Goal: Task Accomplishment & Management: Use online tool/utility

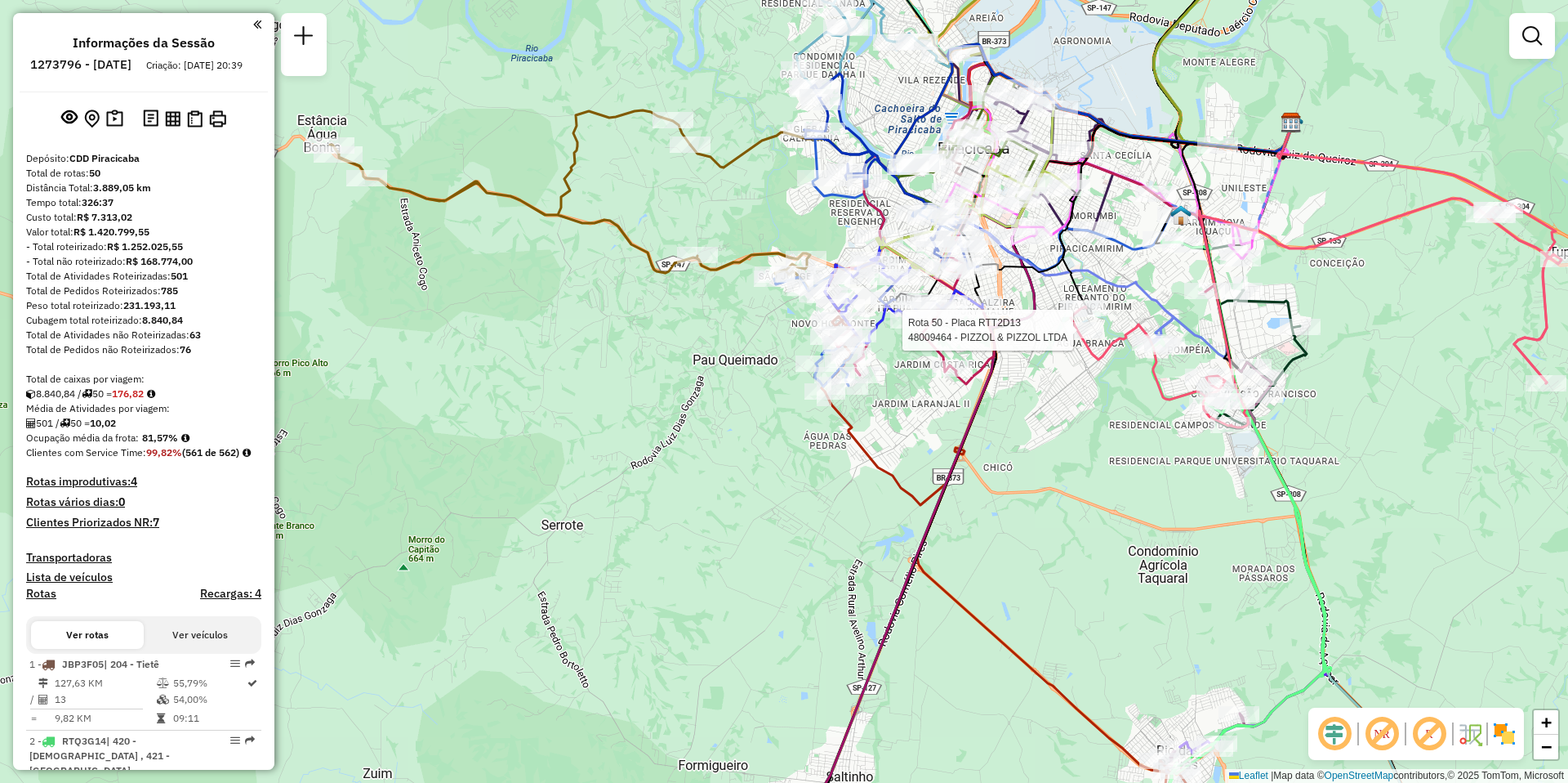
scroll to position [4466, 0]
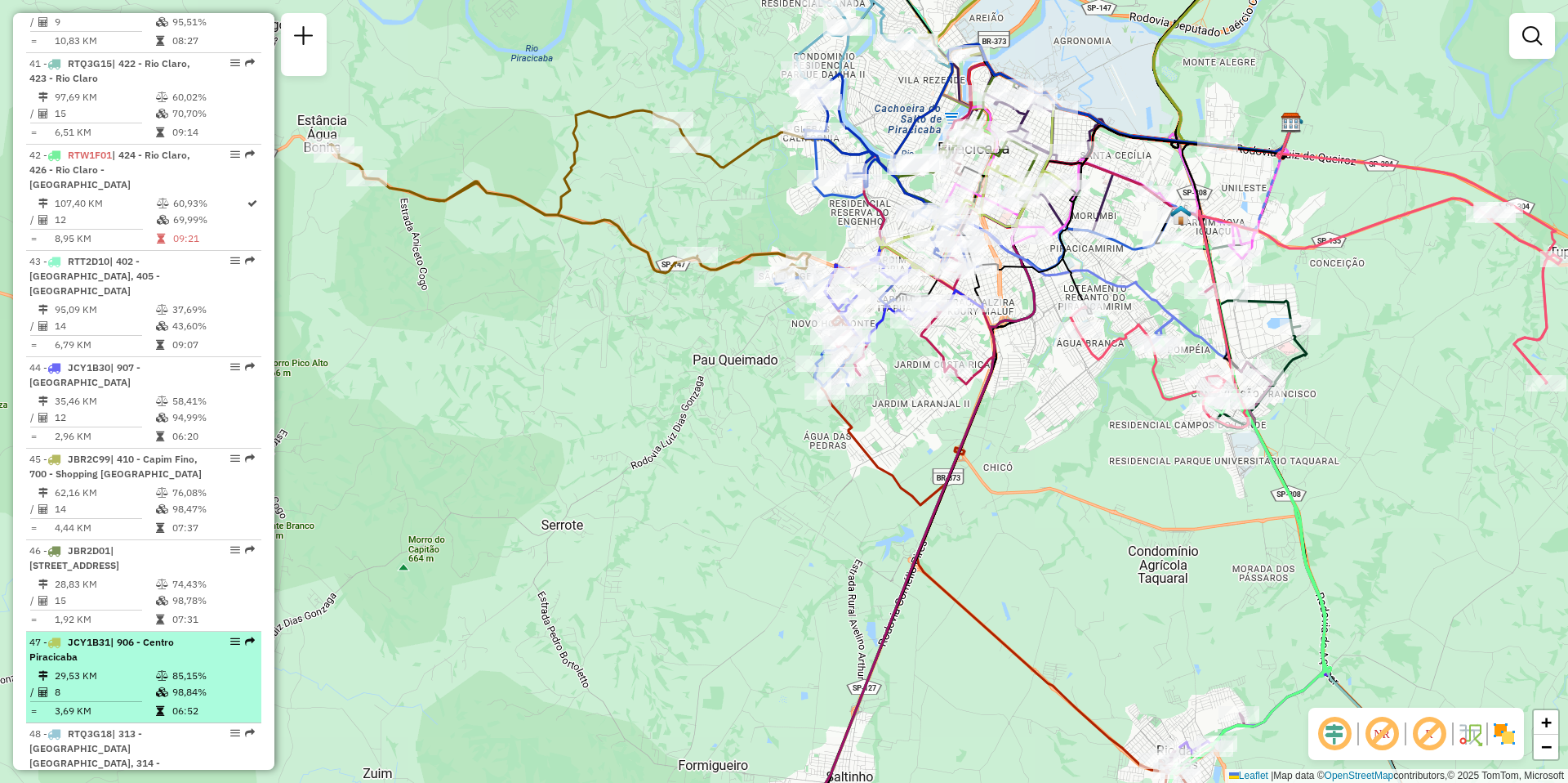
select select "**********"
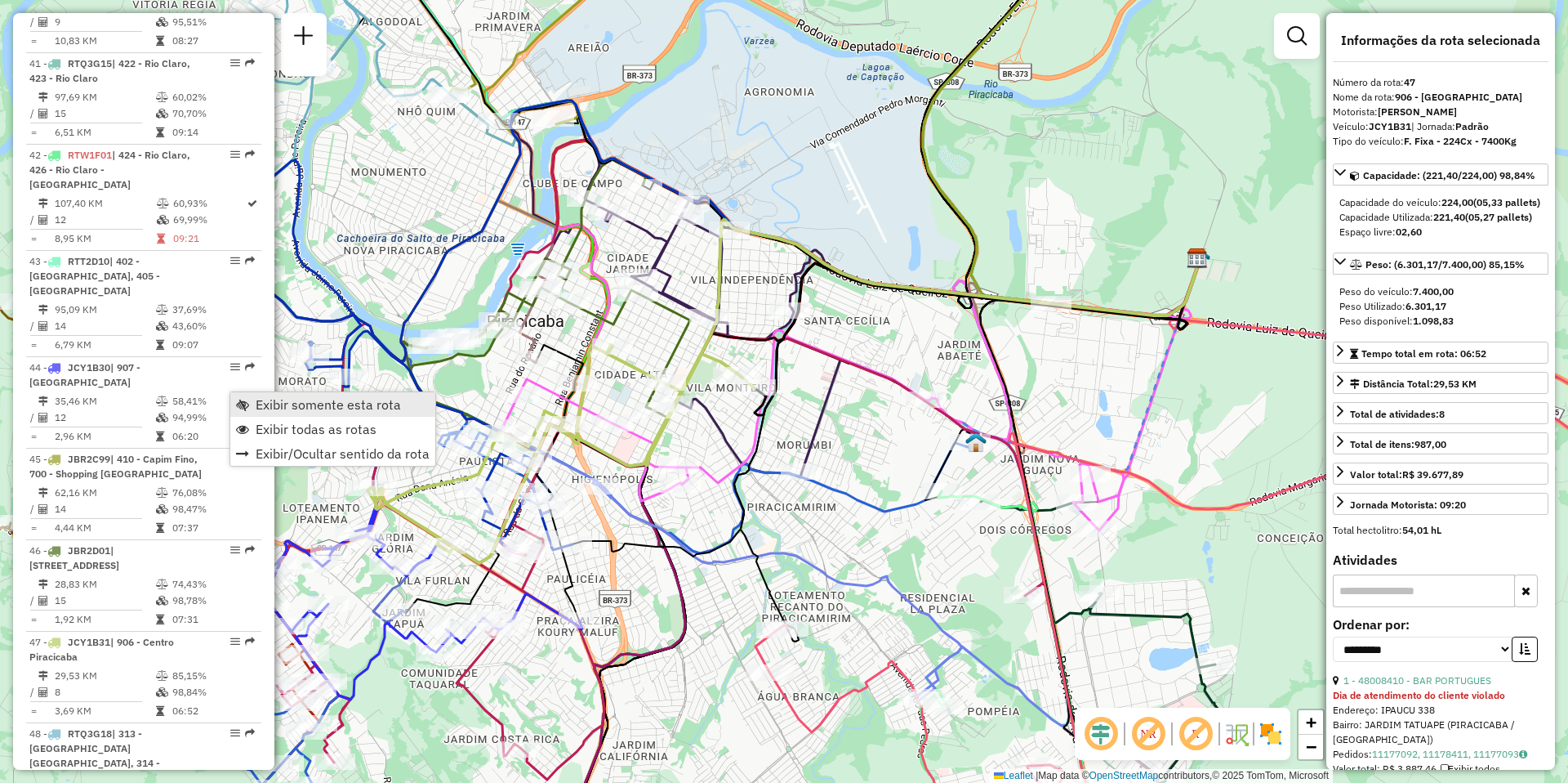
click at [296, 408] on span "Exibir somente esta rota" at bounding box center [329, 404] width 145 height 13
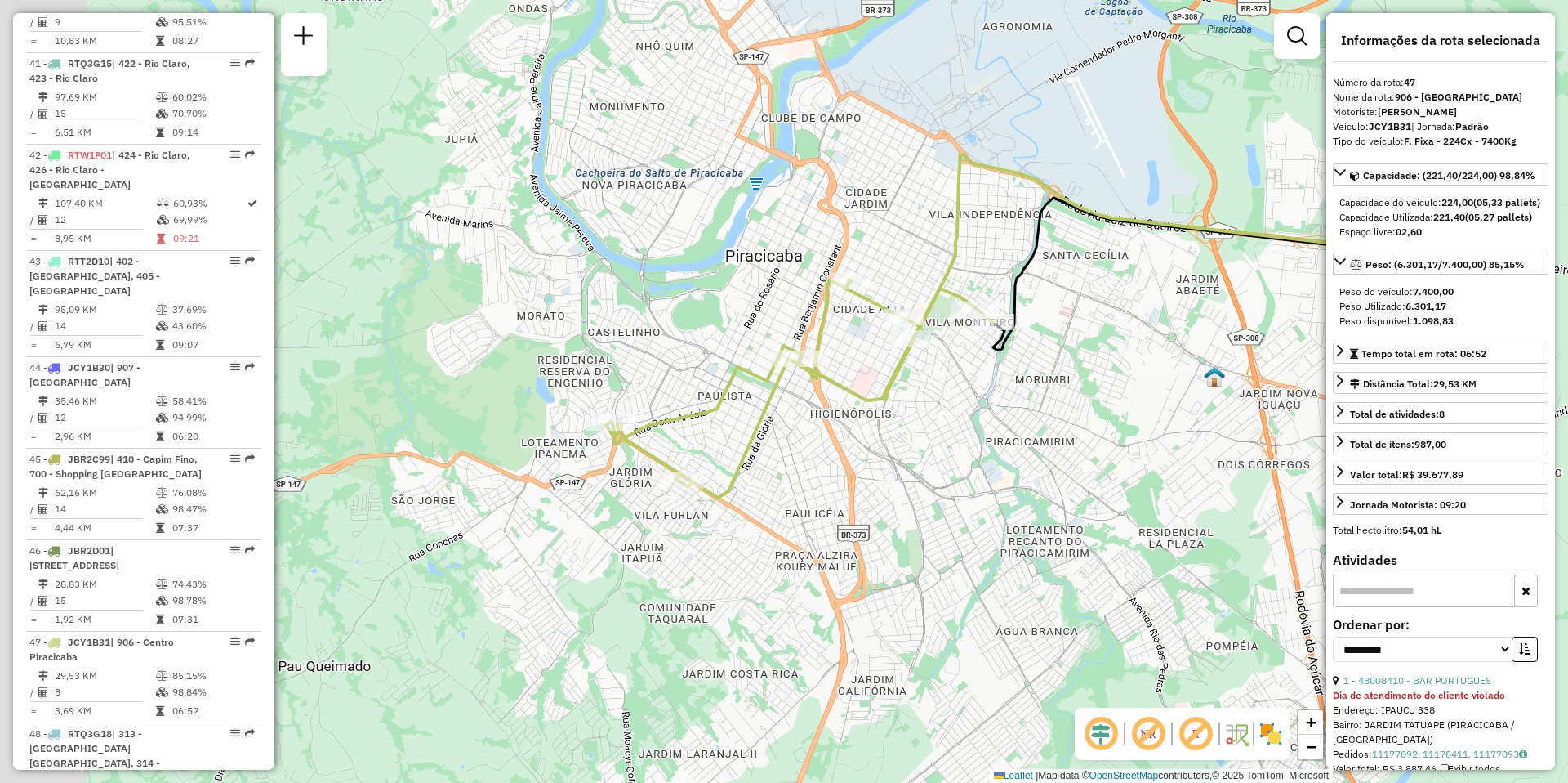
drag, startPoint x: 828, startPoint y: 572, endPoint x: 1066, endPoint y: 506, distance: 247.0
click at [1066, 506] on div "Janela de atendimento Grade de atendimento Capacidade Transportadoras Veículos …" at bounding box center [784, 391] width 1568 height 783
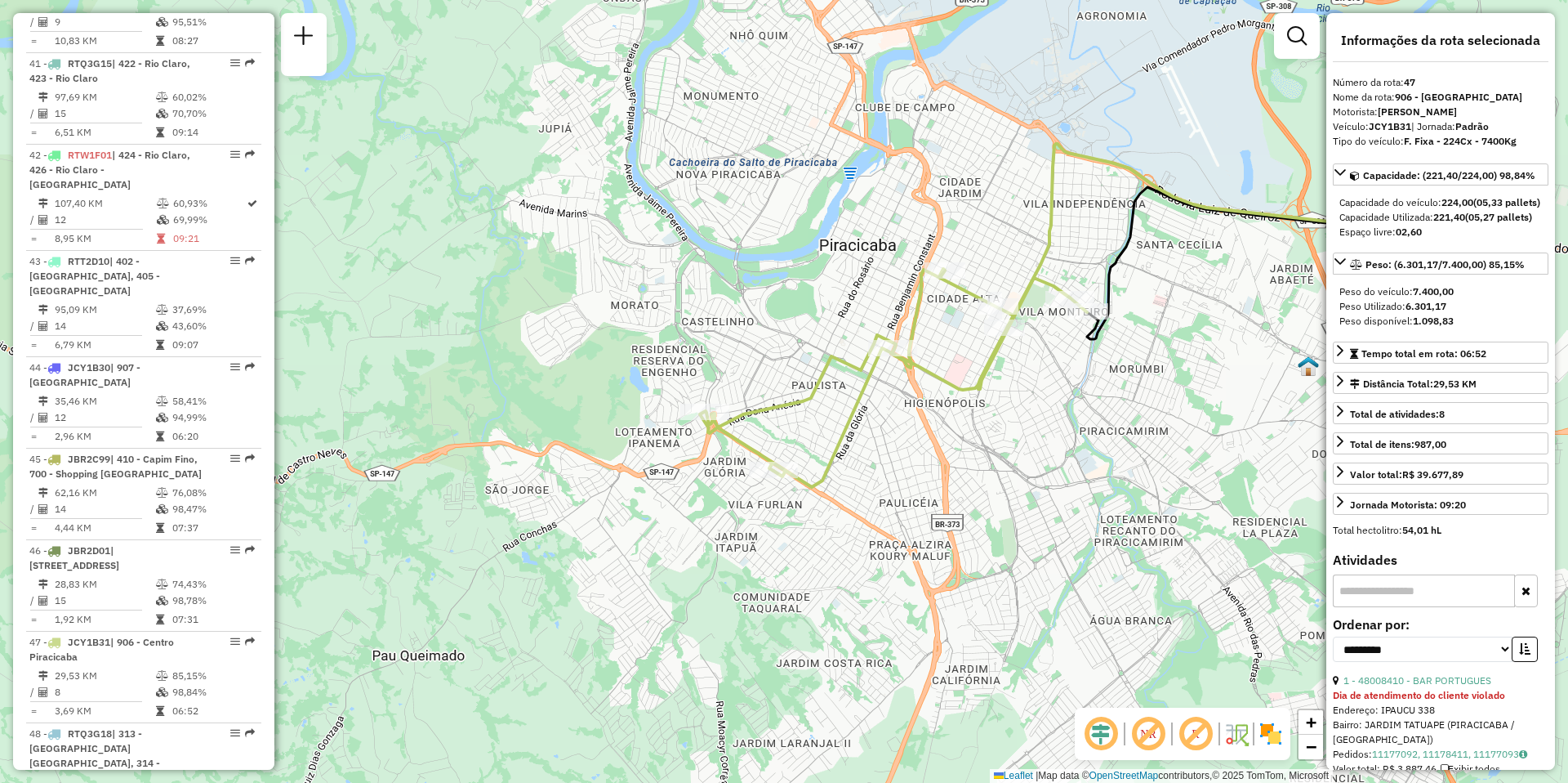
drag, startPoint x: 829, startPoint y: 492, endPoint x: 941, endPoint y: 404, distance: 142.4
click at [941, 404] on div "Janela de atendimento Grade de atendimento Capacidade Transportadoras Veículos …" at bounding box center [784, 391] width 1568 height 783
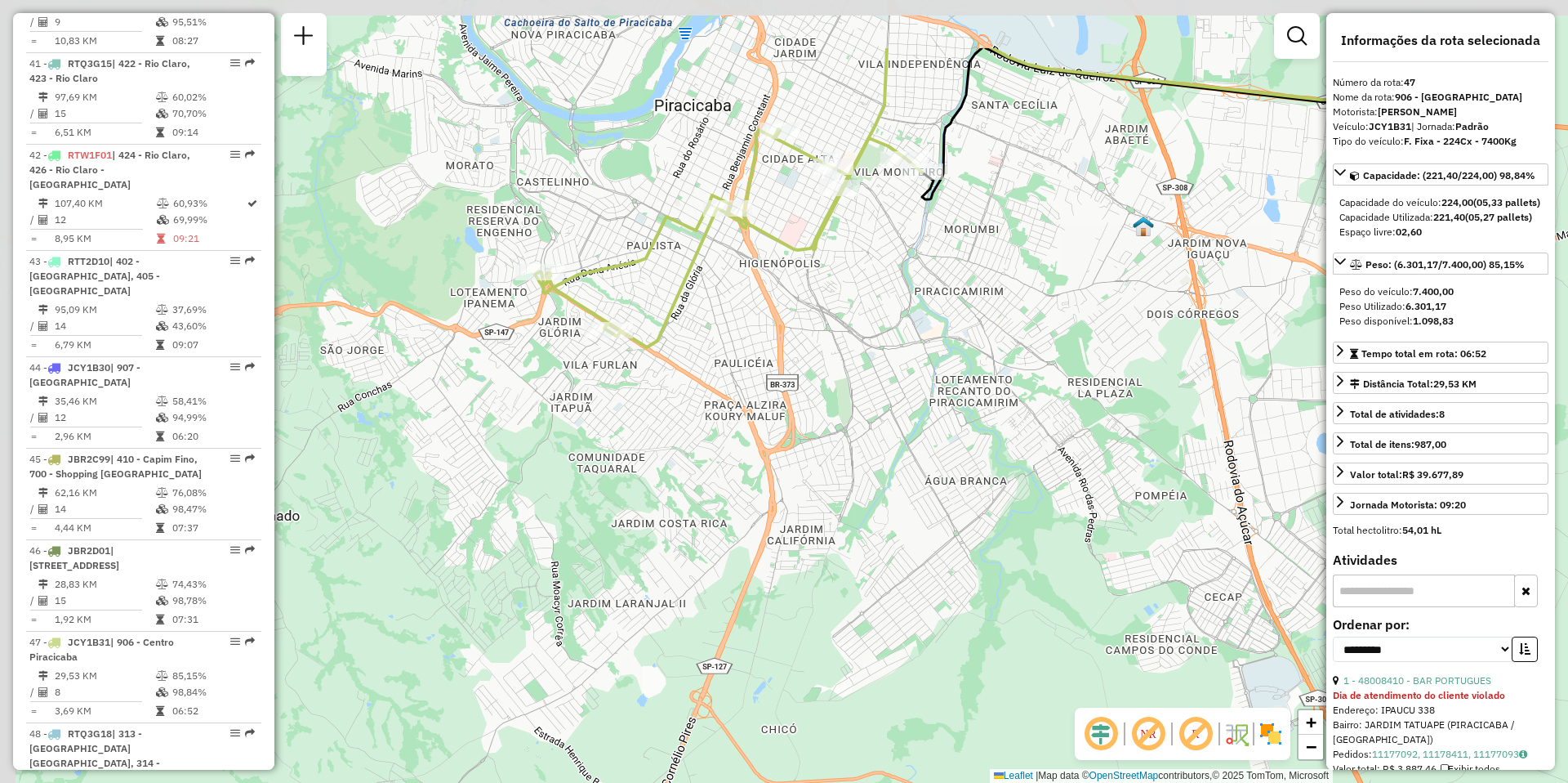
drag, startPoint x: 938, startPoint y: 198, endPoint x: 963, endPoint y: 331, distance: 135.3
click at [963, 330] on div "Janela de atendimento Grade de atendimento Capacidade Transportadoras Veículos …" at bounding box center [784, 391] width 1568 height 783
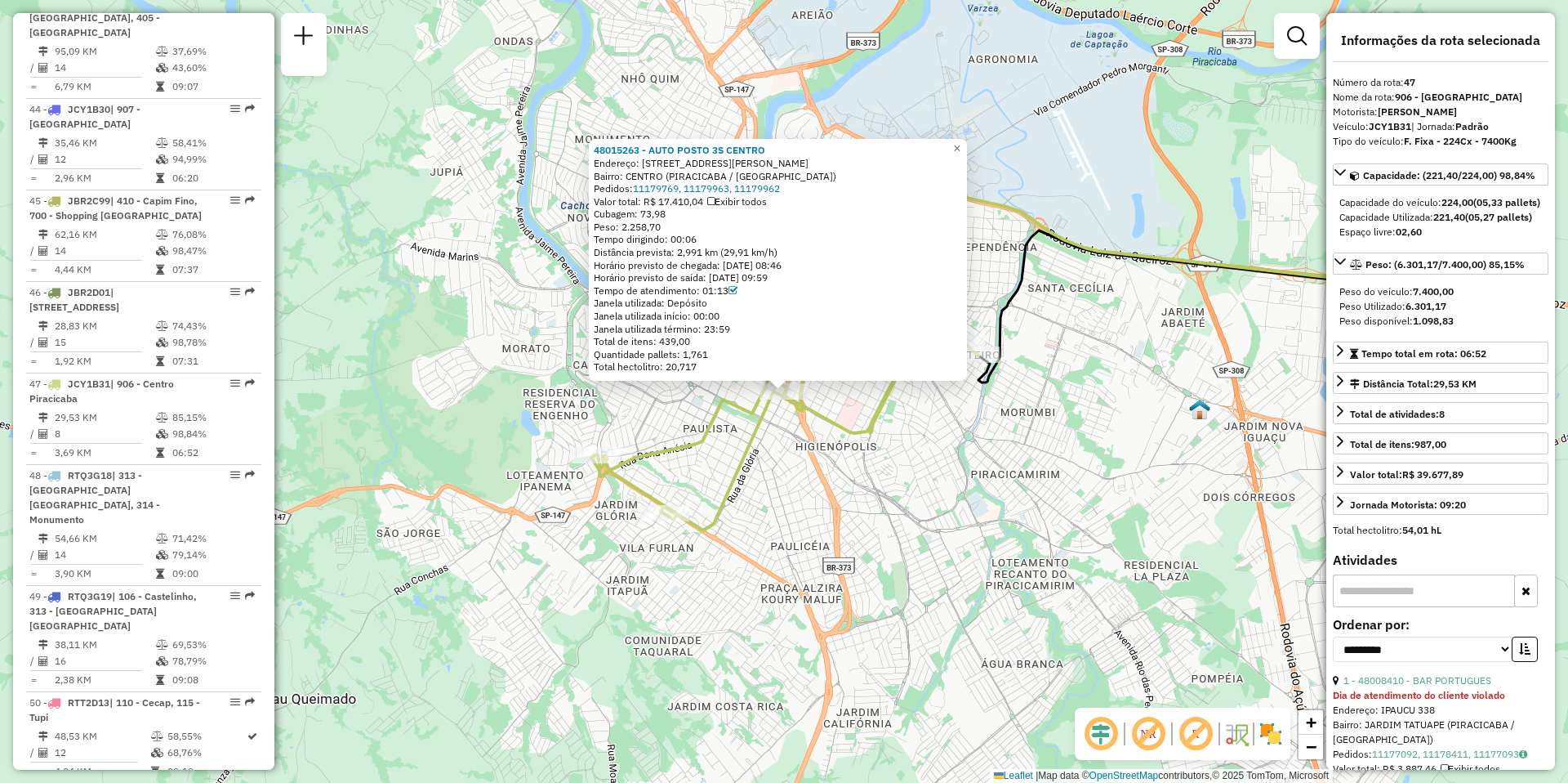
scroll to position [4835, 0]
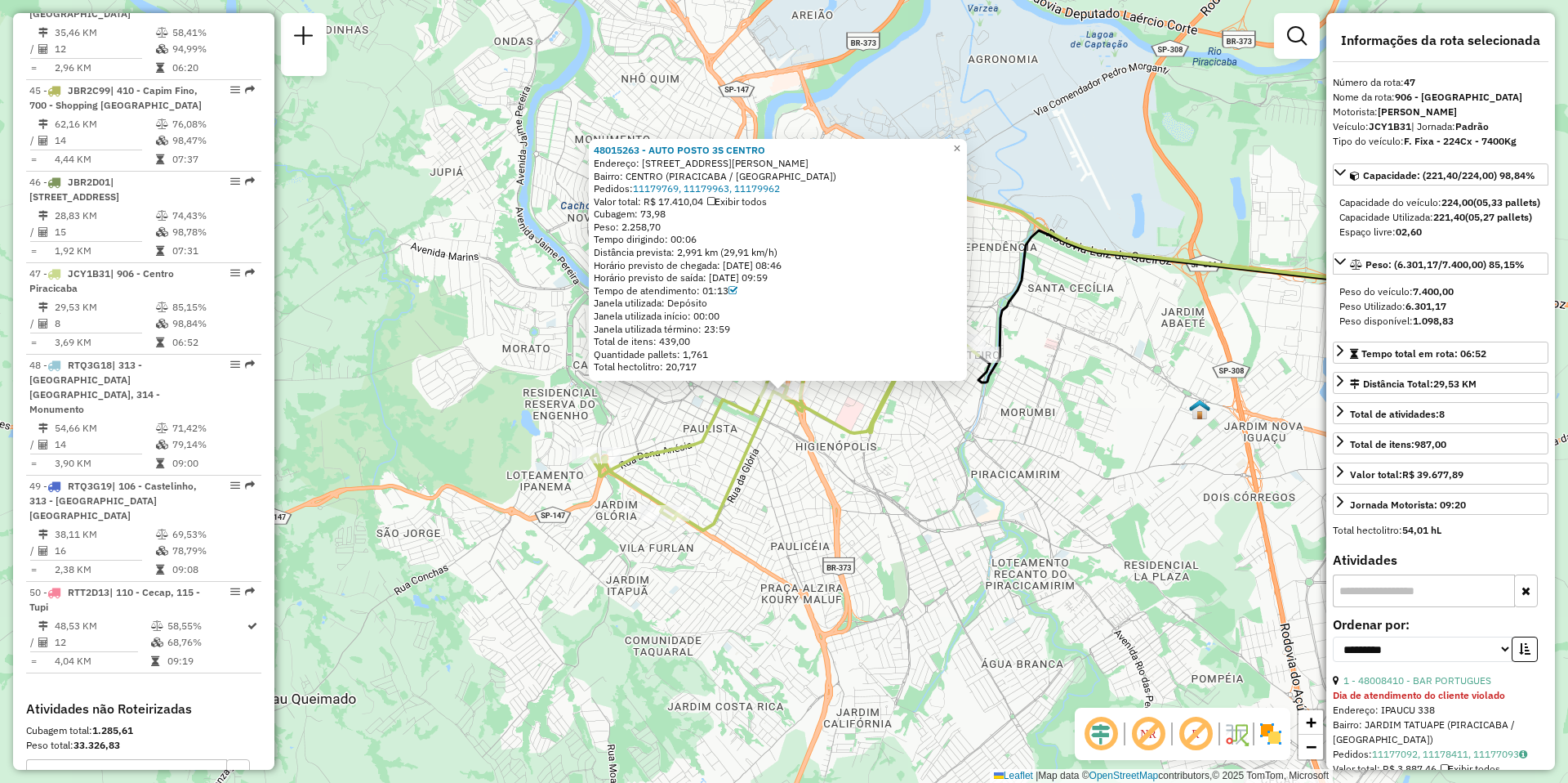
click at [1015, 446] on div "48015263 - AUTO POSTO 3S CENTRO Endereço: [STREET_ADDRESS][PERSON_NAME] Pedidos…" at bounding box center [784, 391] width 1568 height 783
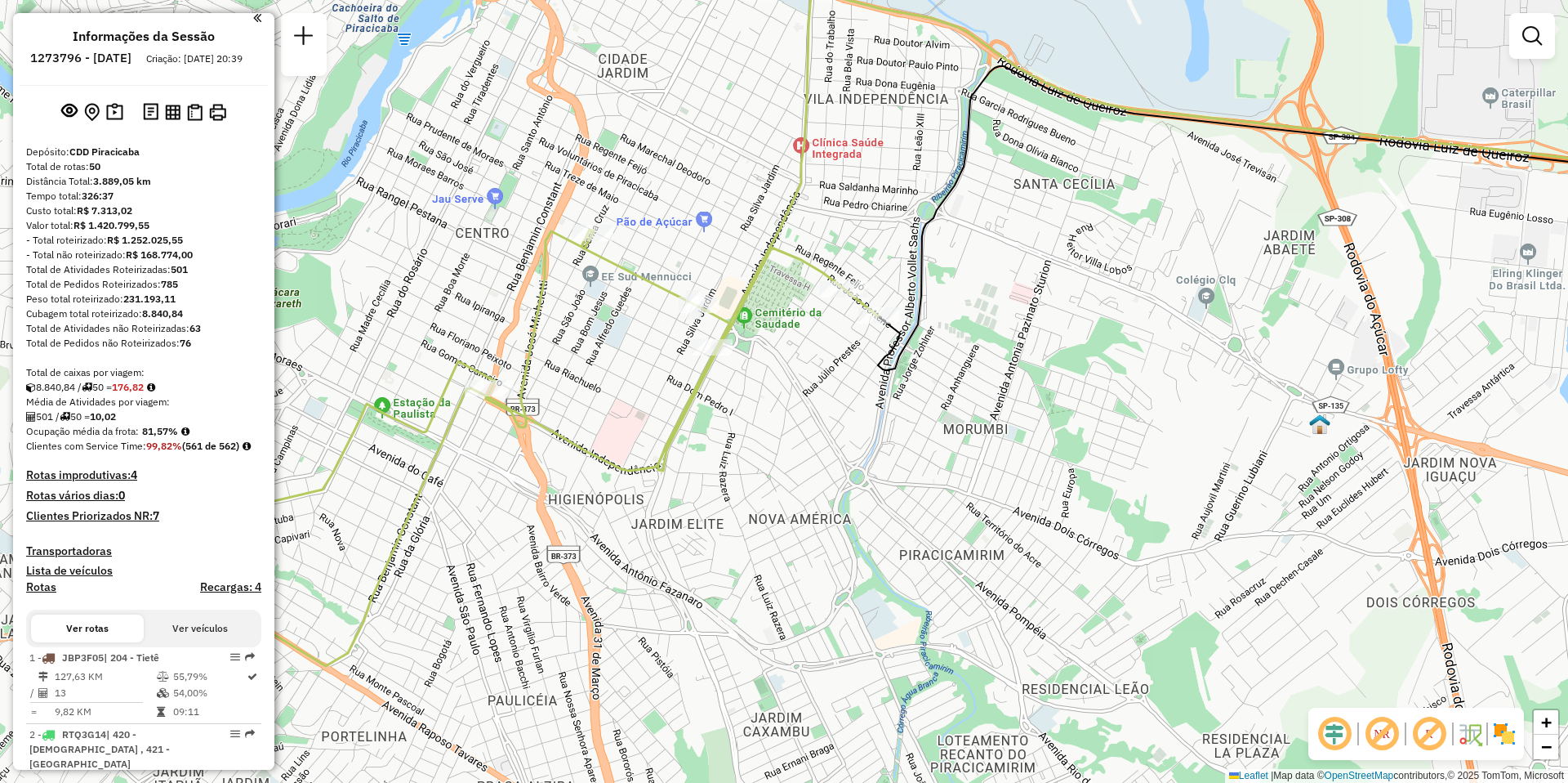
scroll to position [1505, 0]
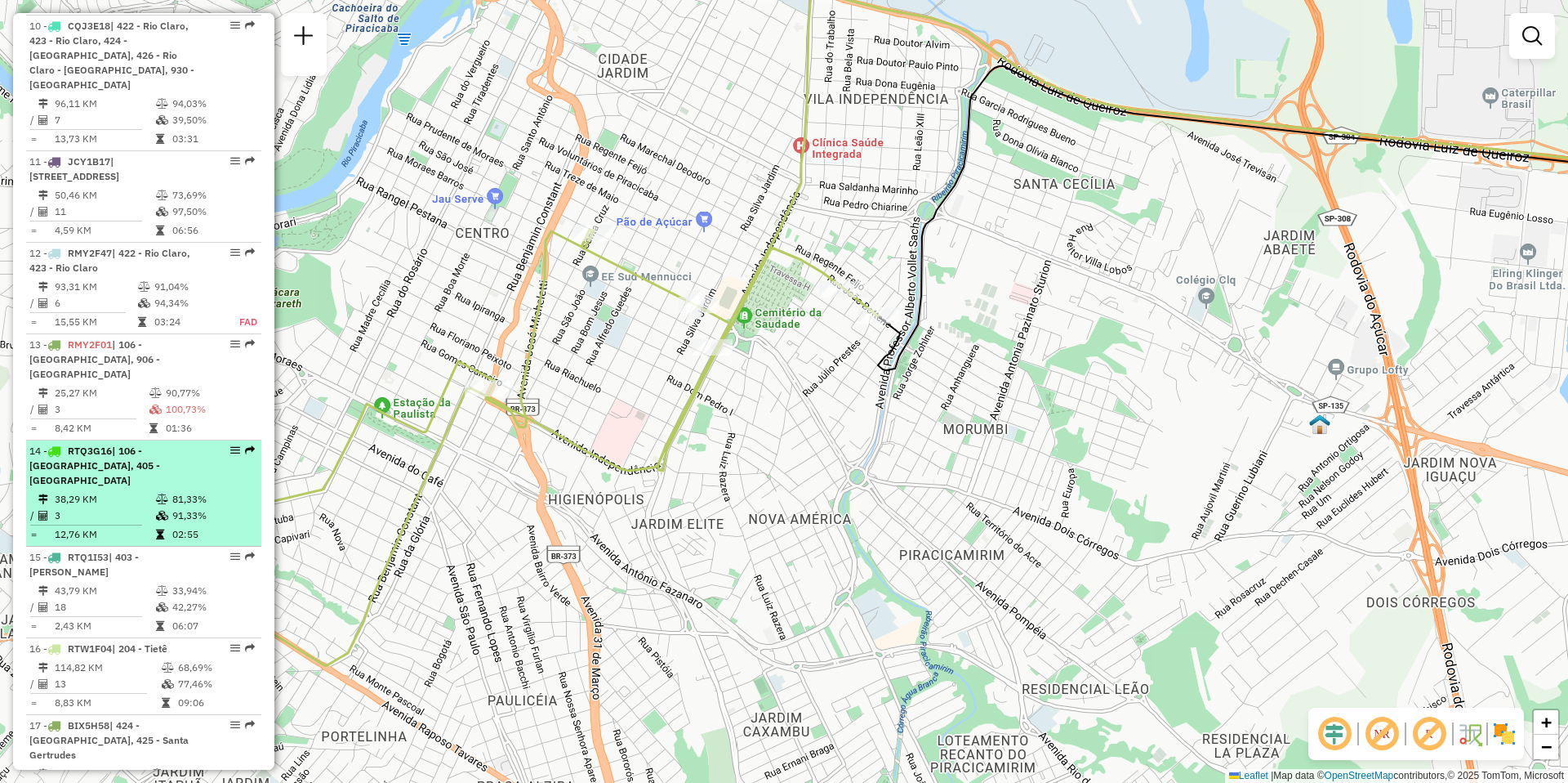
click at [79, 491] on td "38,29 KM" at bounding box center [104, 499] width 101 height 16
select select "**********"
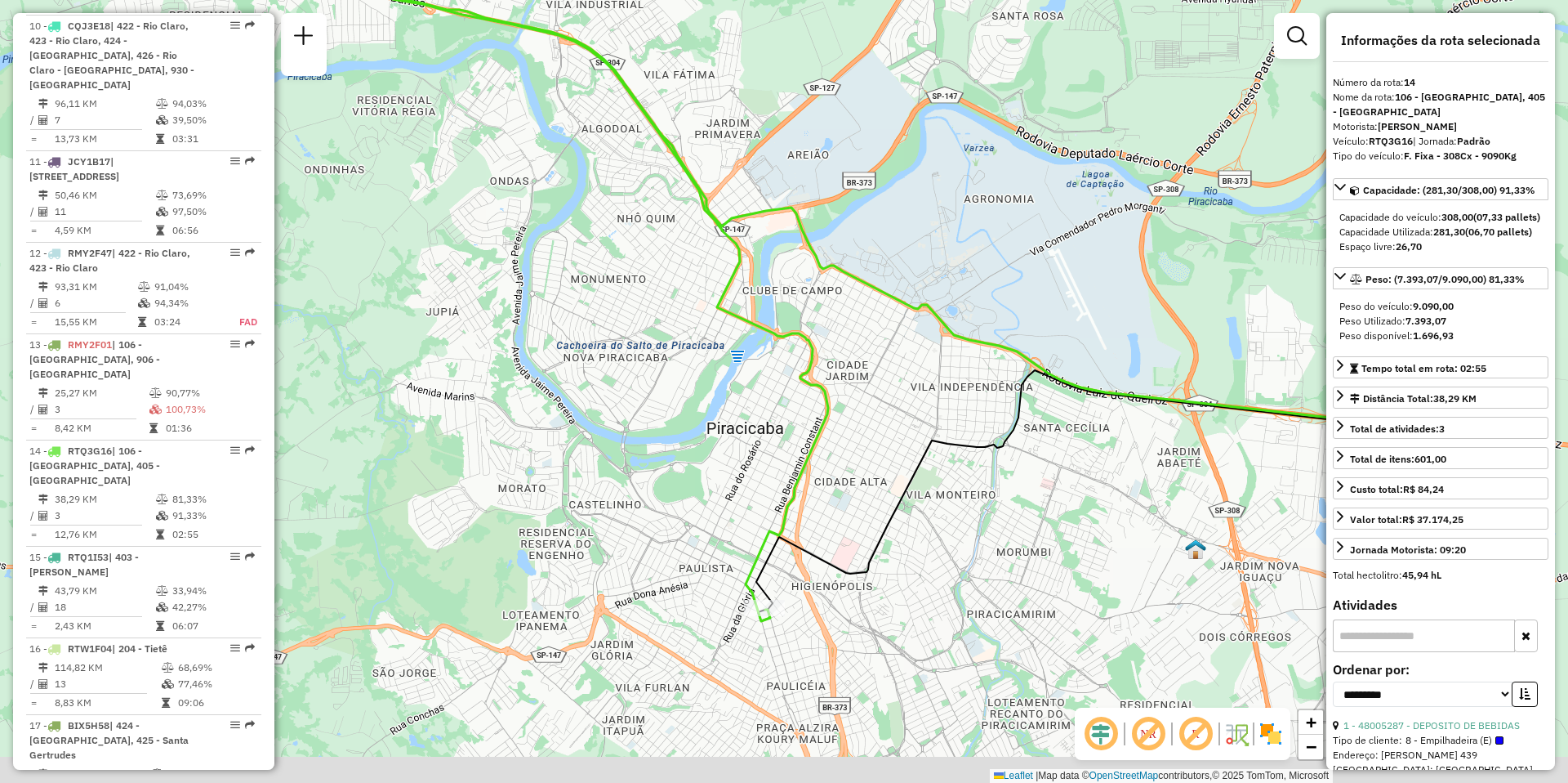
drag, startPoint x: 844, startPoint y: 528, endPoint x: 958, endPoint y: 378, distance: 188.4
click at [925, 406] on div "Janela de atendimento Grade de atendimento Capacidade Transportadoras Veículos …" at bounding box center [784, 391] width 1568 height 783
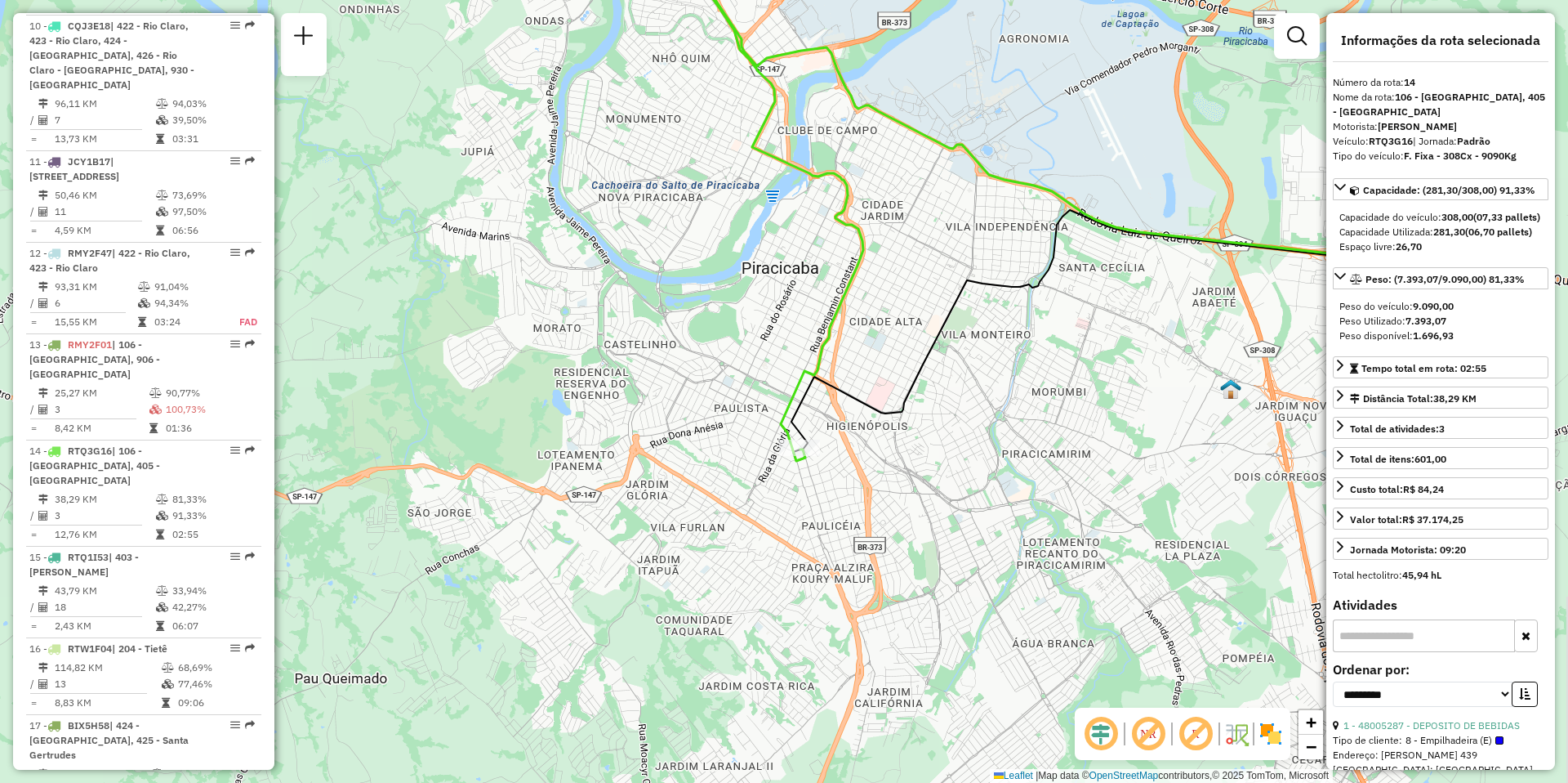
drag, startPoint x: 1014, startPoint y: 534, endPoint x: 929, endPoint y: 404, distance: 155.3
click at [929, 404] on div "Janela de atendimento Grade de atendimento Capacidade Transportadoras Veículos …" at bounding box center [784, 391] width 1568 height 783
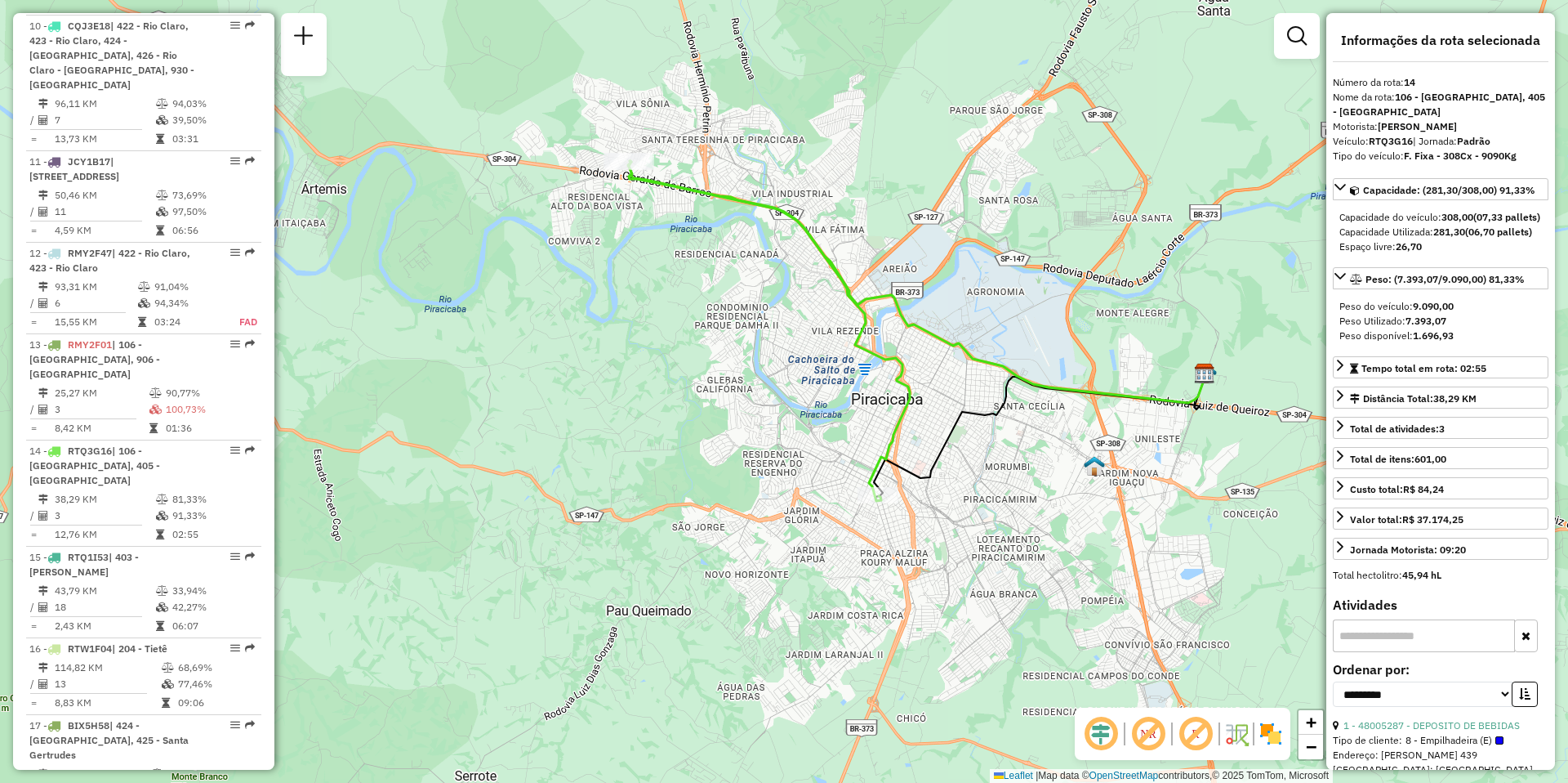
drag, startPoint x: 806, startPoint y: 241, endPoint x: 836, endPoint y: 342, distance: 105.4
click at [836, 342] on div "Janela de atendimento Grade de atendimento Capacidade Transportadoras Veículos …" at bounding box center [784, 391] width 1568 height 783
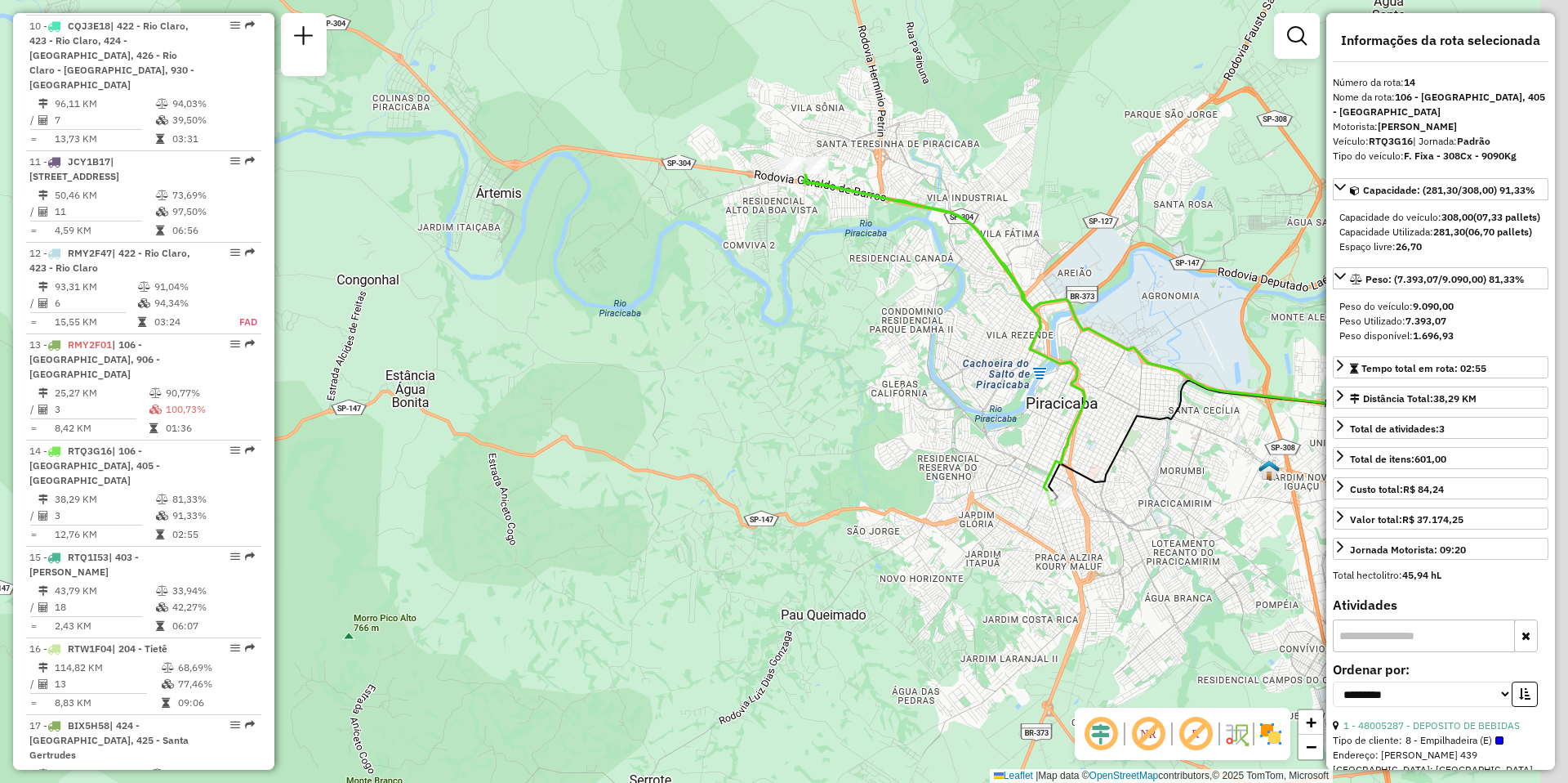
drag, startPoint x: 1110, startPoint y: 374, endPoint x: 960, endPoint y: 301, distance: 166.8
click at [960, 301] on div "Janela de atendimento Grade de atendimento Capacidade Transportadoras Veículos …" at bounding box center [784, 391] width 1568 height 783
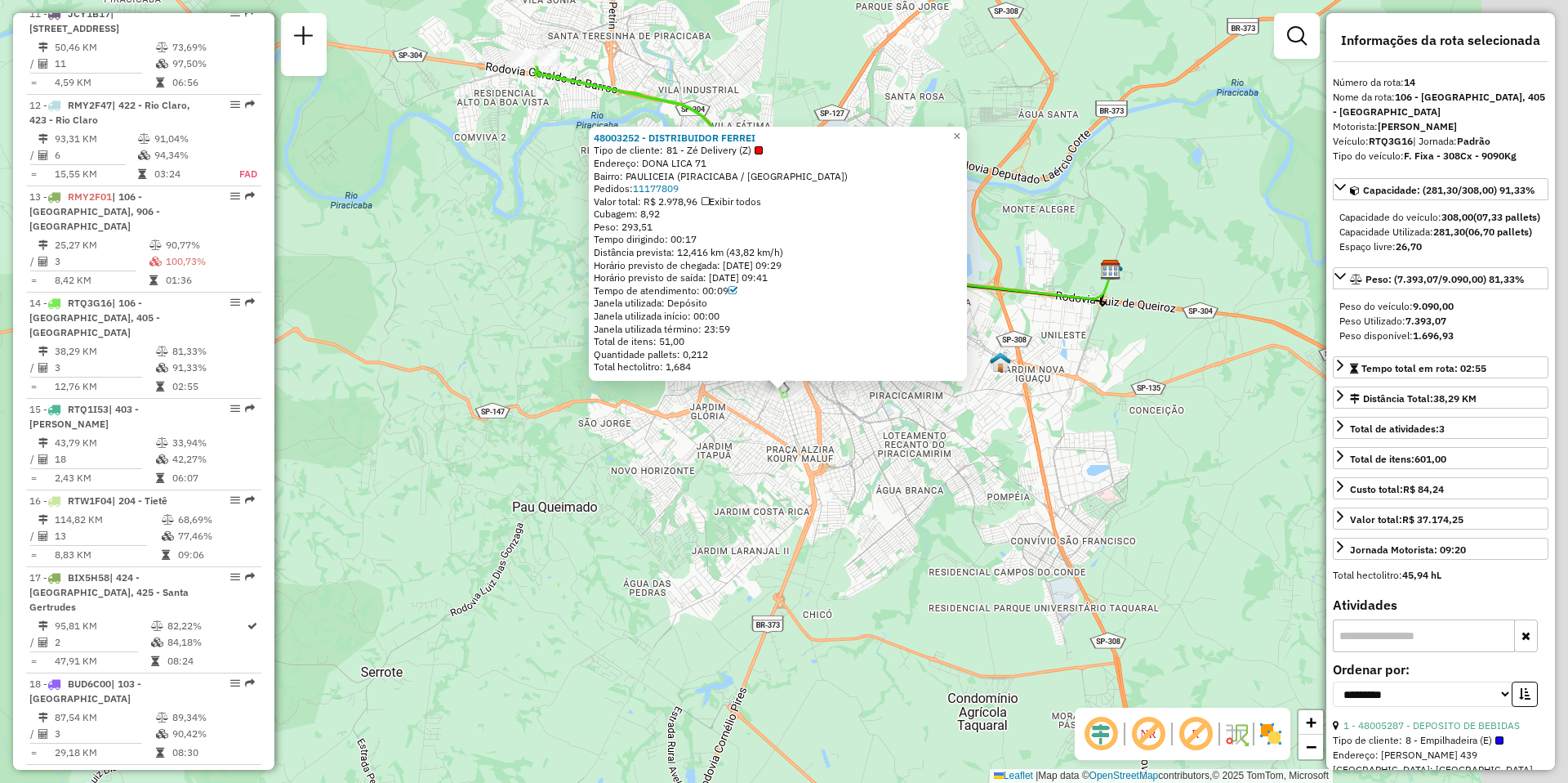
scroll to position [1874, 0]
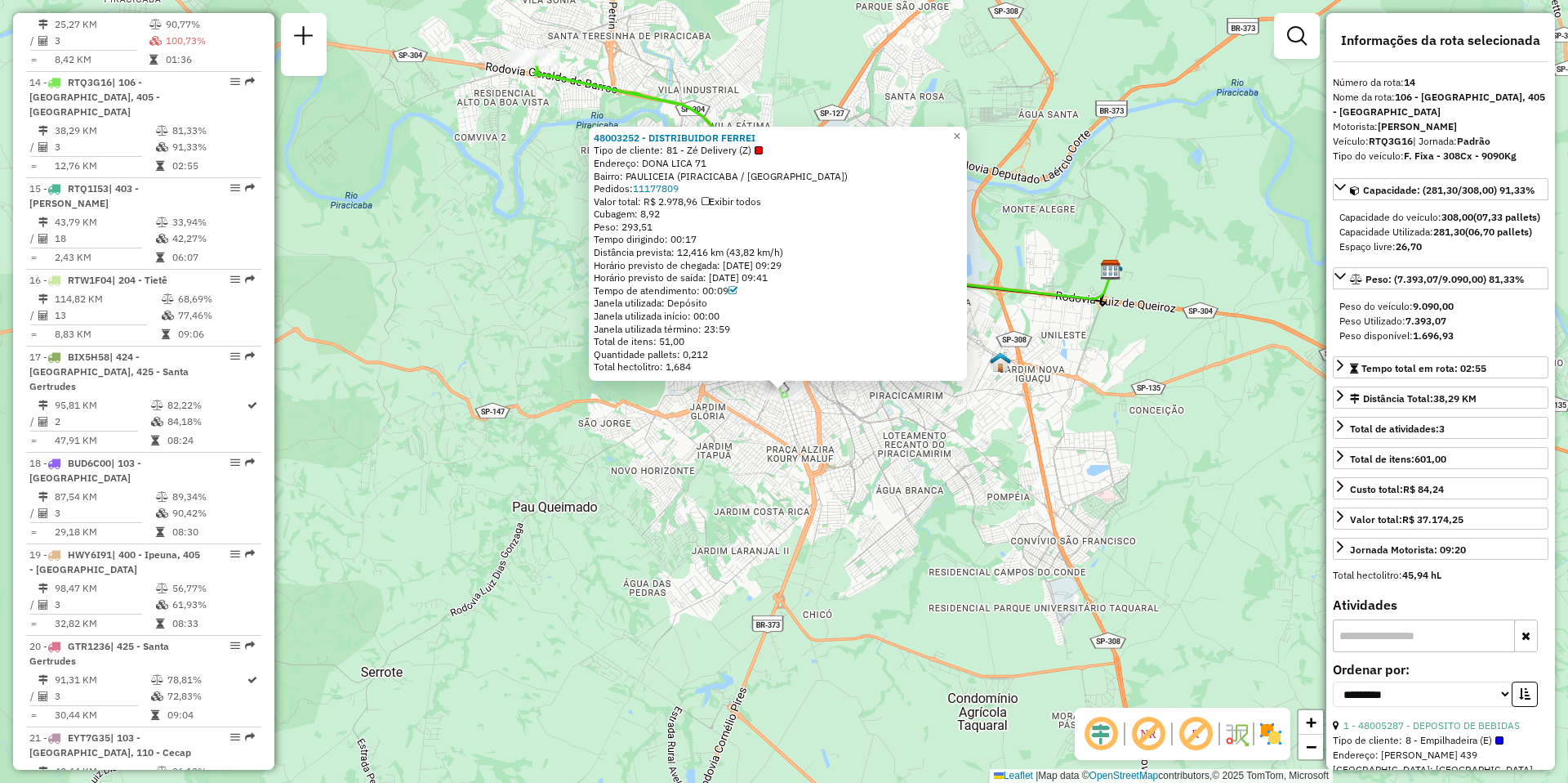
click at [1159, 553] on div "48003252 - DISTRIBUIDOR FERREI Tipo de cliente: 81 - Zé Delivery (Z) Endereço: …" at bounding box center [784, 391] width 1568 height 783
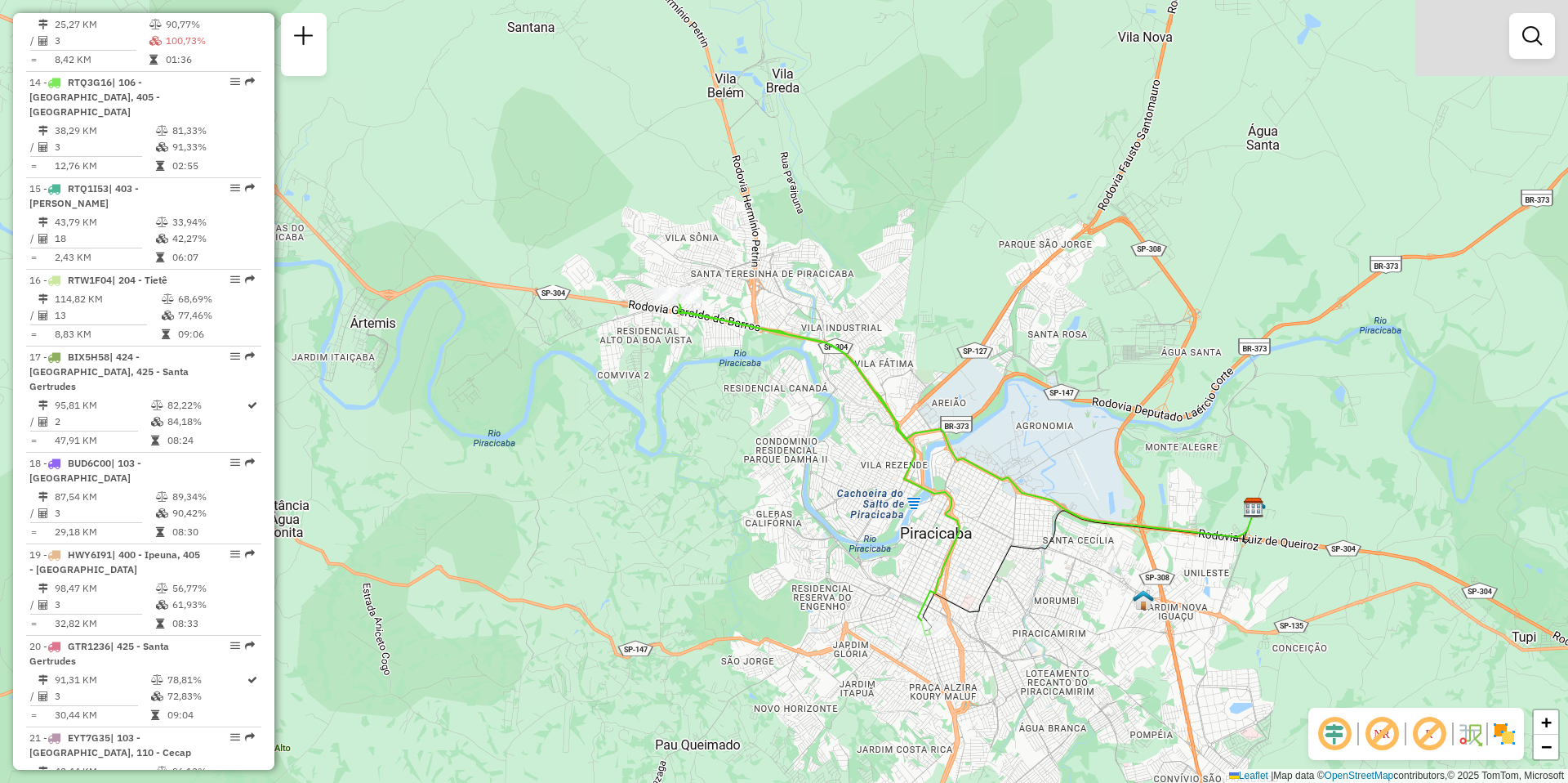
drag, startPoint x: 569, startPoint y: 337, endPoint x: 713, endPoint y: 574, distance: 277.3
click at [713, 574] on div "Janela de atendimento Grade de atendimento Capacidade Transportadoras Veículos …" at bounding box center [784, 391] width 1568 height 783
